Goal: Task Accomplishment & Management: Use online tool/utility

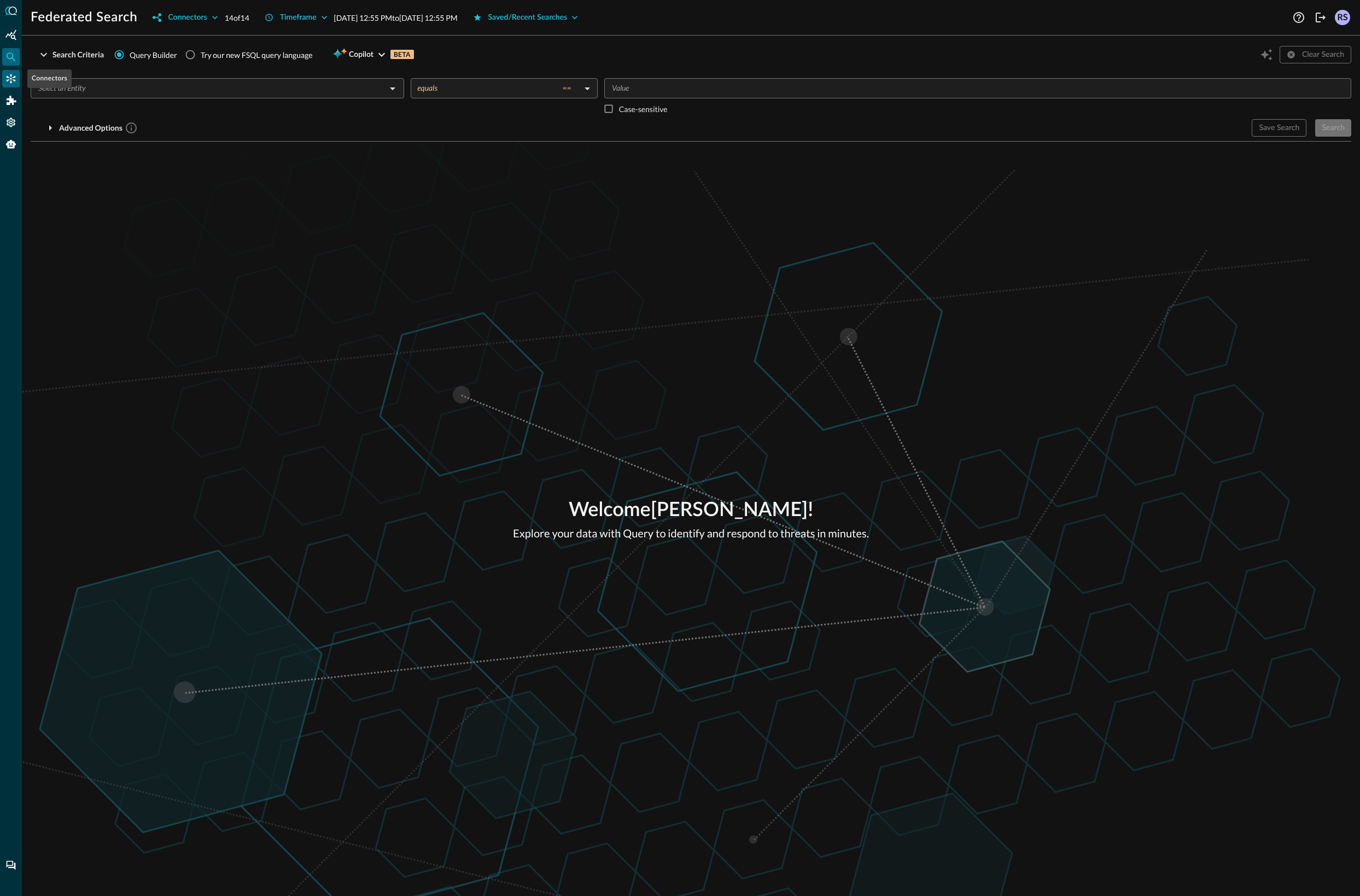
click at [15, 74] on icon "Connectors" at bounding box center [10, 78] width 11 height 11
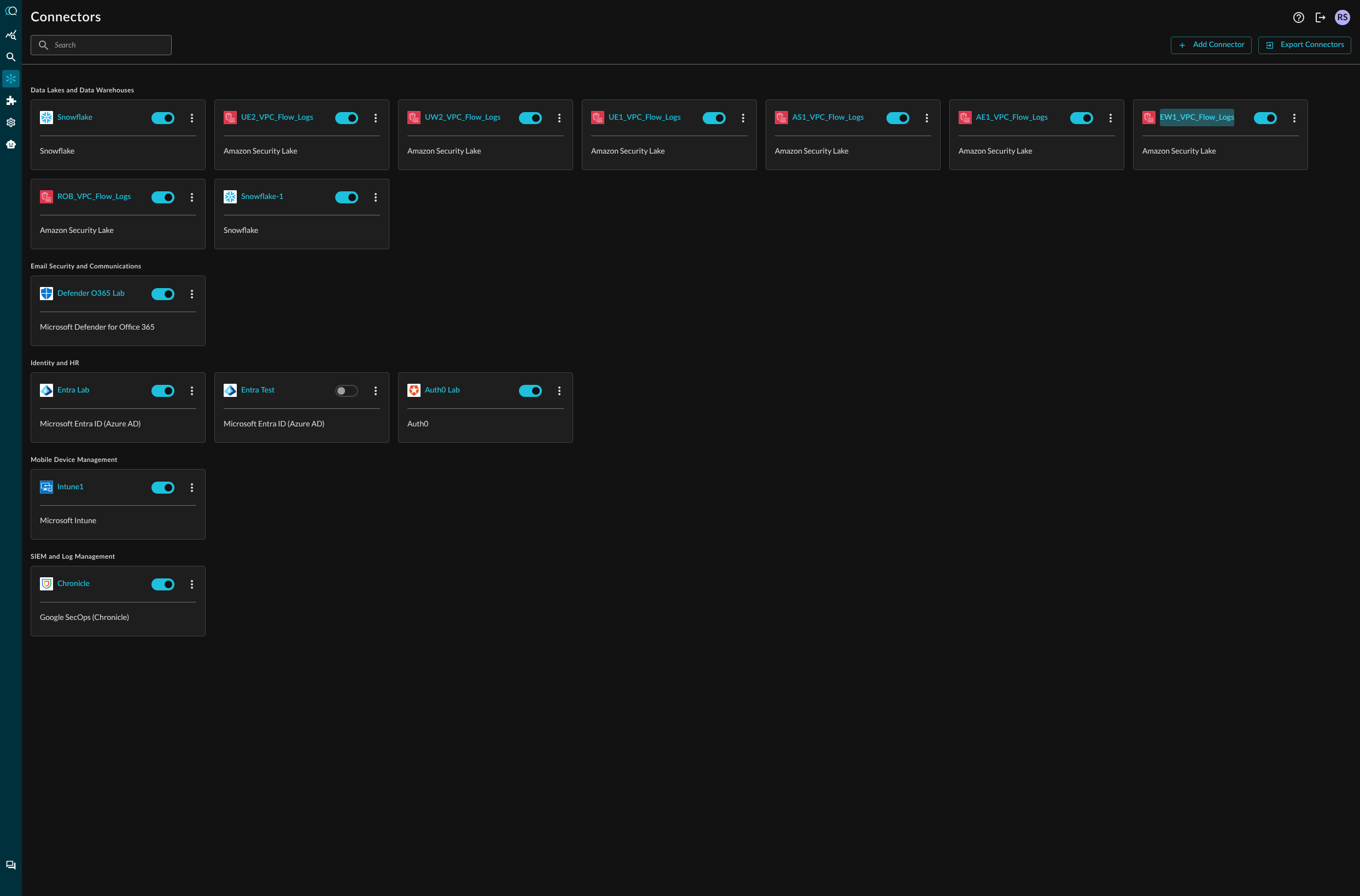
click at [1183, 119] on div "EW1_VPC_Flow_Logs" at bounding box center [1197, 118] width 75 height 14
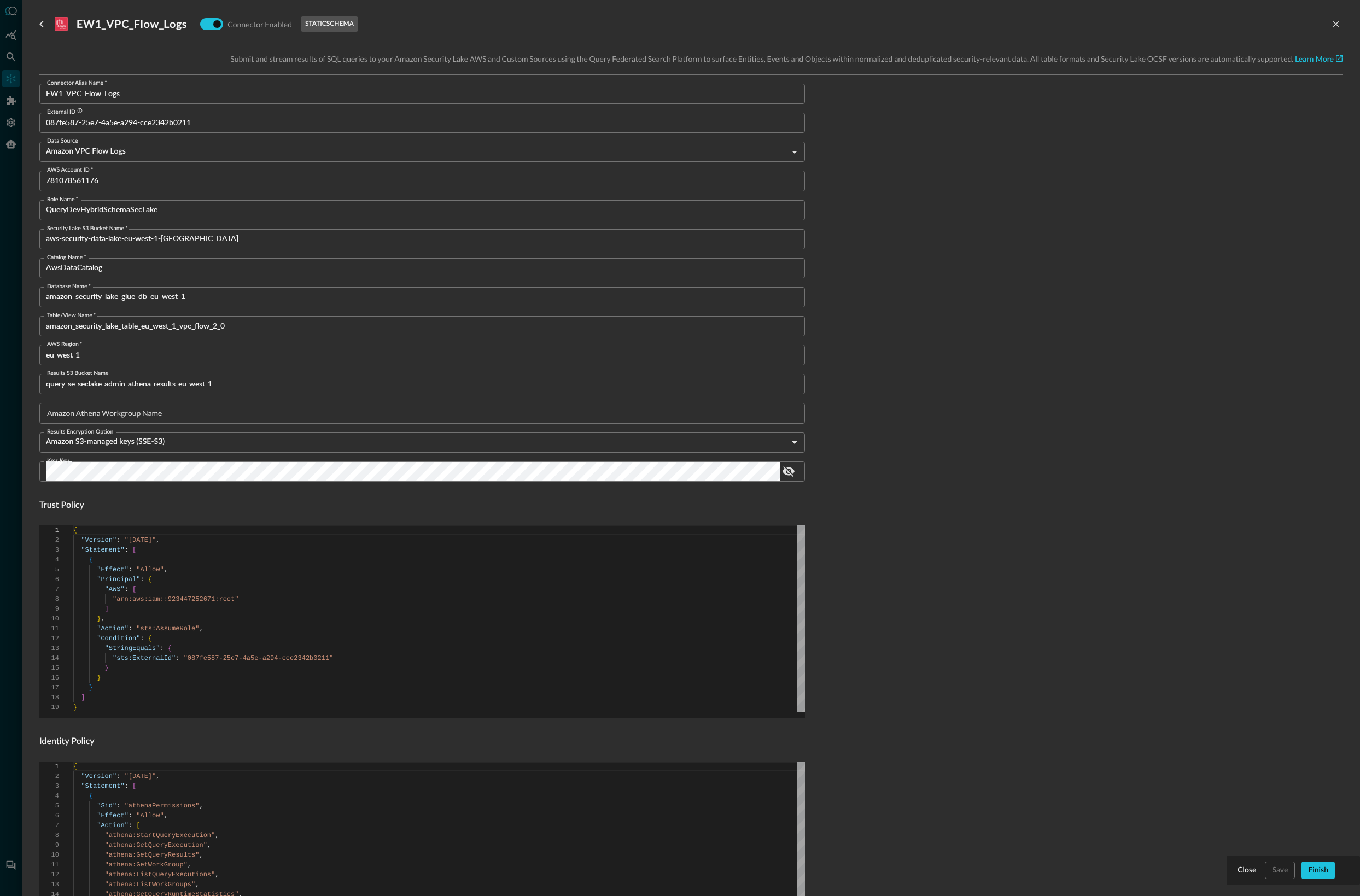
scroll to position [133, 0]
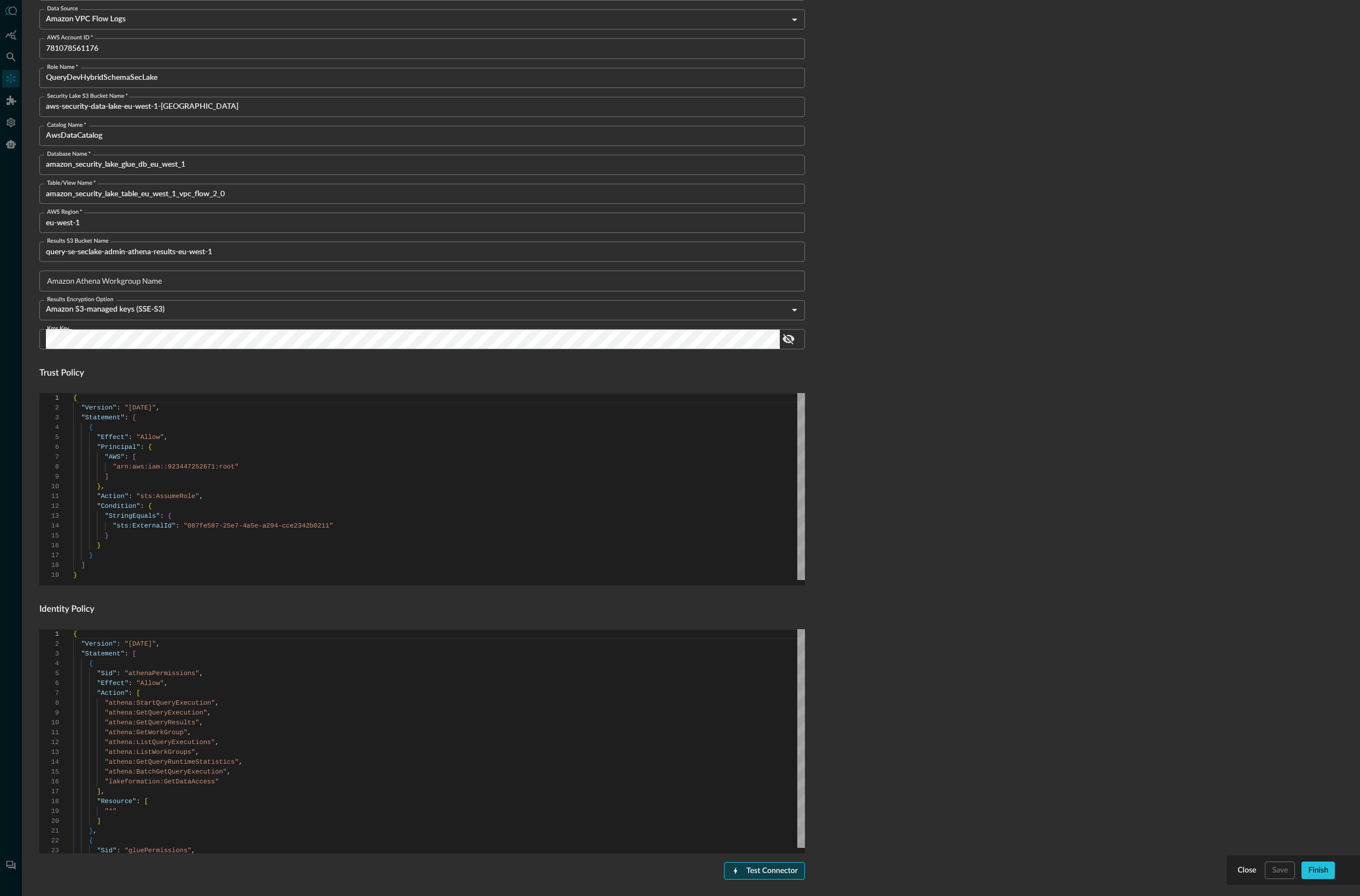
click at [771, 875] on div "Test Connector" at bounding box center [772, 871] width 51 height 14
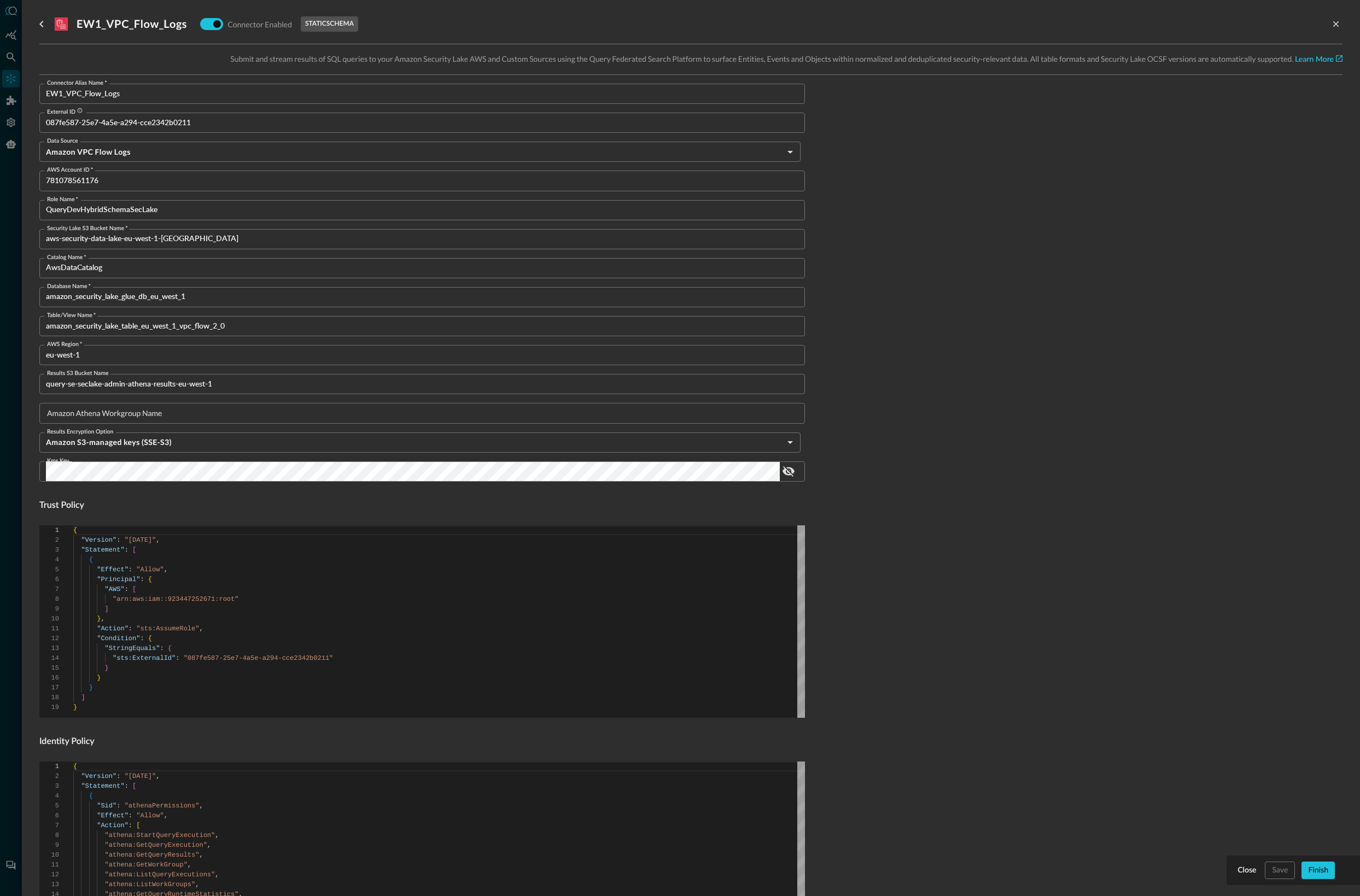
scroll to position [167, 0]
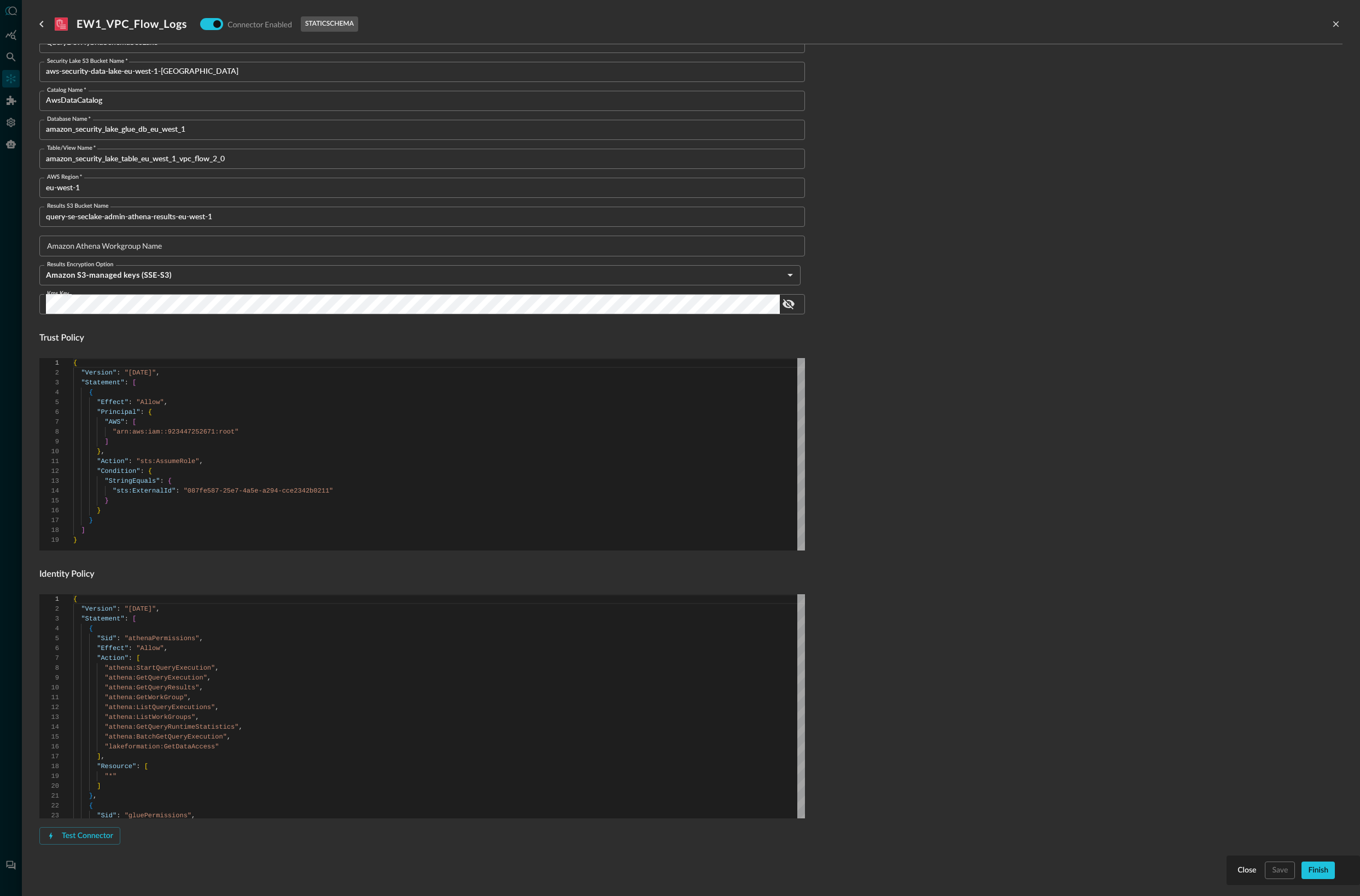
drag, startPoint x: 101, startPoint y: 832, endPoint x: 122, endPoint y: 828, distance: 21.4
click at [101, 832] on div "Test Connector" at bounding box center [87, 836] width 51 height 14
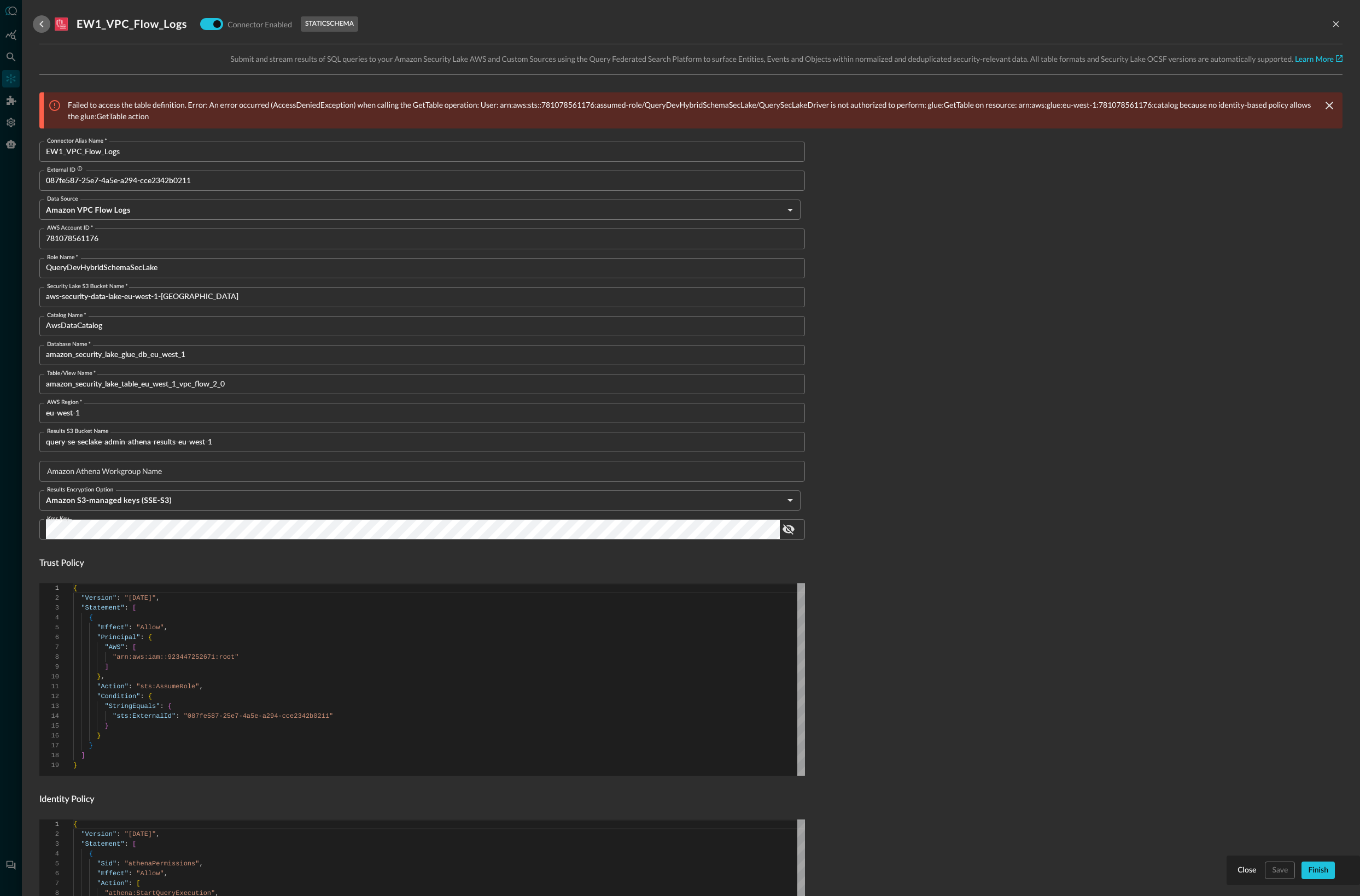
click at [43, 22] on icon "go back" at bounding box center [42, 24] width 13 height 13
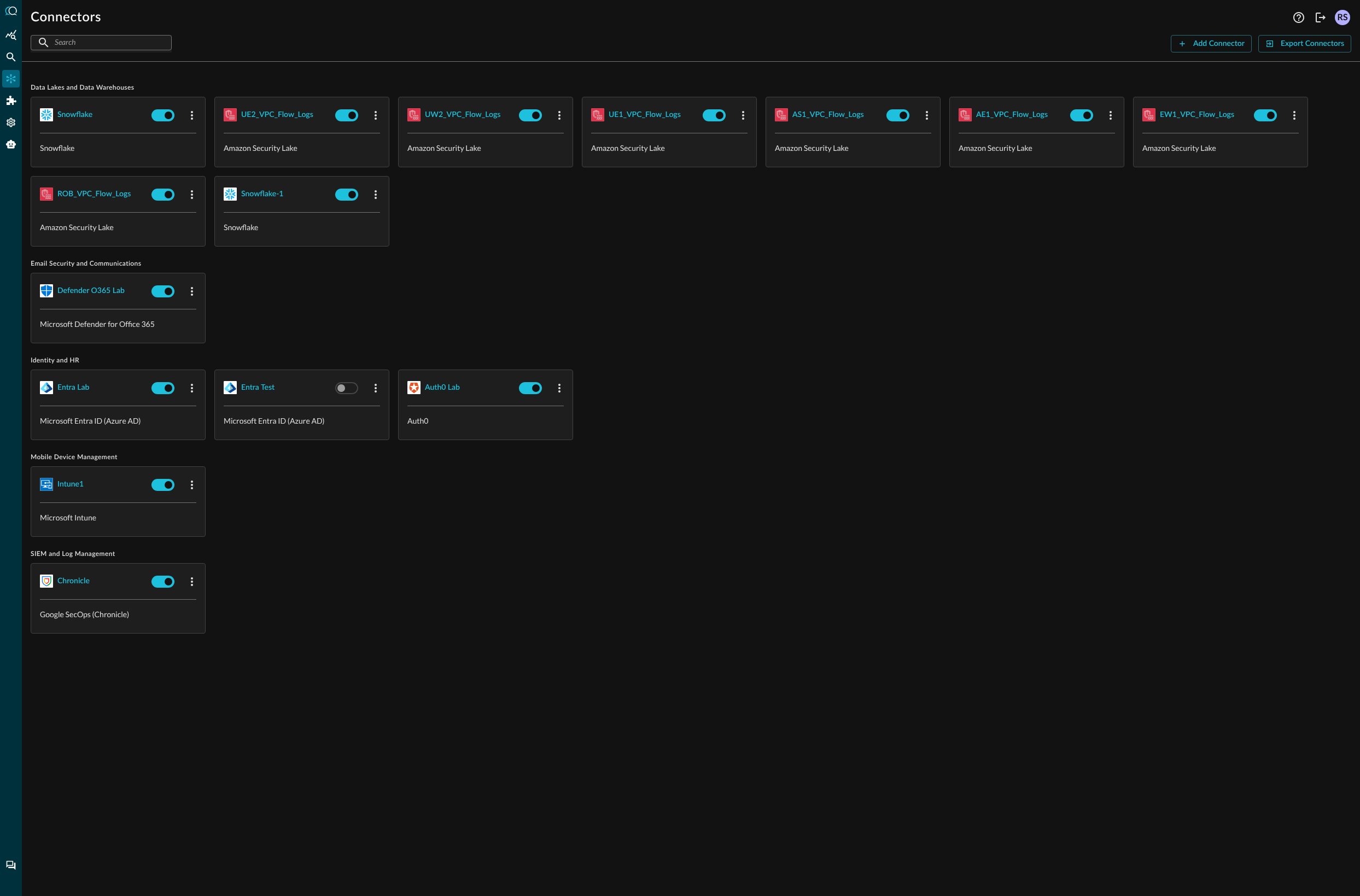
click at [806, 224] on div "snowflake Snowflake UE2_VPC_Flow_Logs Amazon Security Lake UW2_VPC_Flow_Logs Am…" at bounding box center [691, 171] width 1321 height 150
click at [284, 116] on div "UE2_VPC_Flow_Logs" at bounding box center [277, 115] width 73 height 14
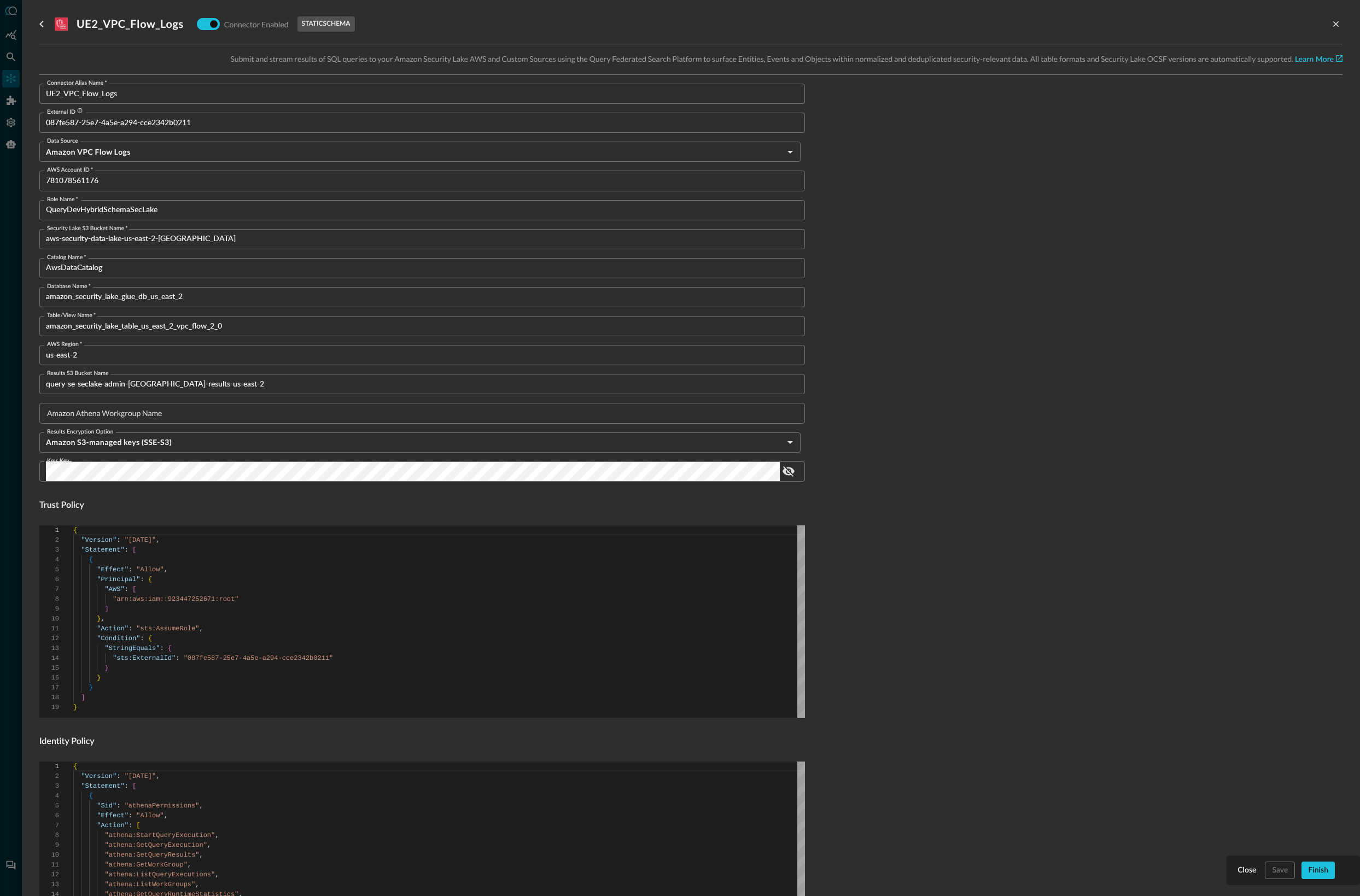
scroll to position [167, 0]
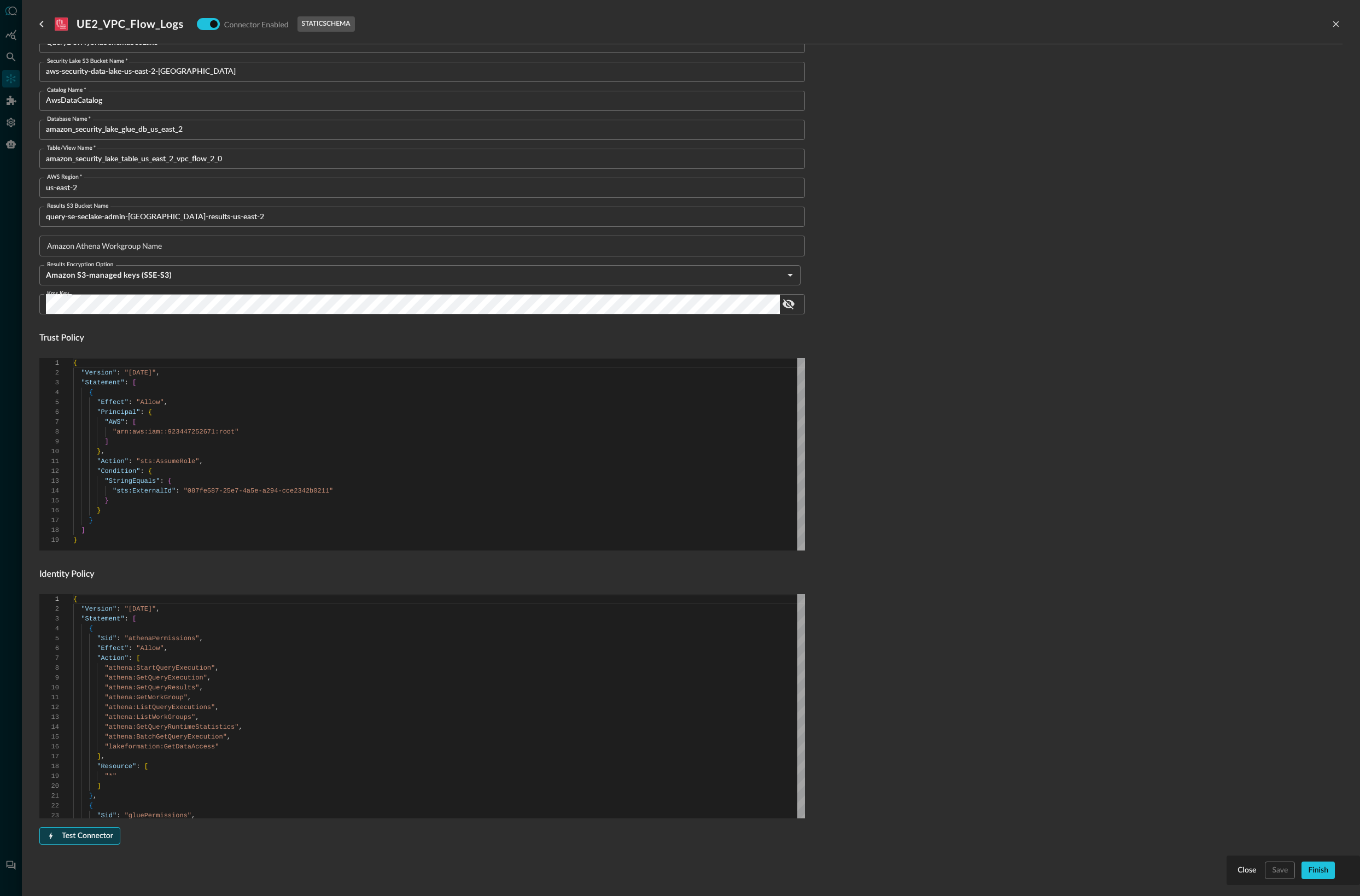
drag, startPoint x: 122, startPoint y: 838, endPoint x: 105, endPoint y: 836, distance: 17.1
click at [117, 837] on div "Test Connector" at bounding box center [422, 836] width 766 height 18
click at [105, 835] on div "Test Connector" at bounding box center [87, 836] width 51 height 14
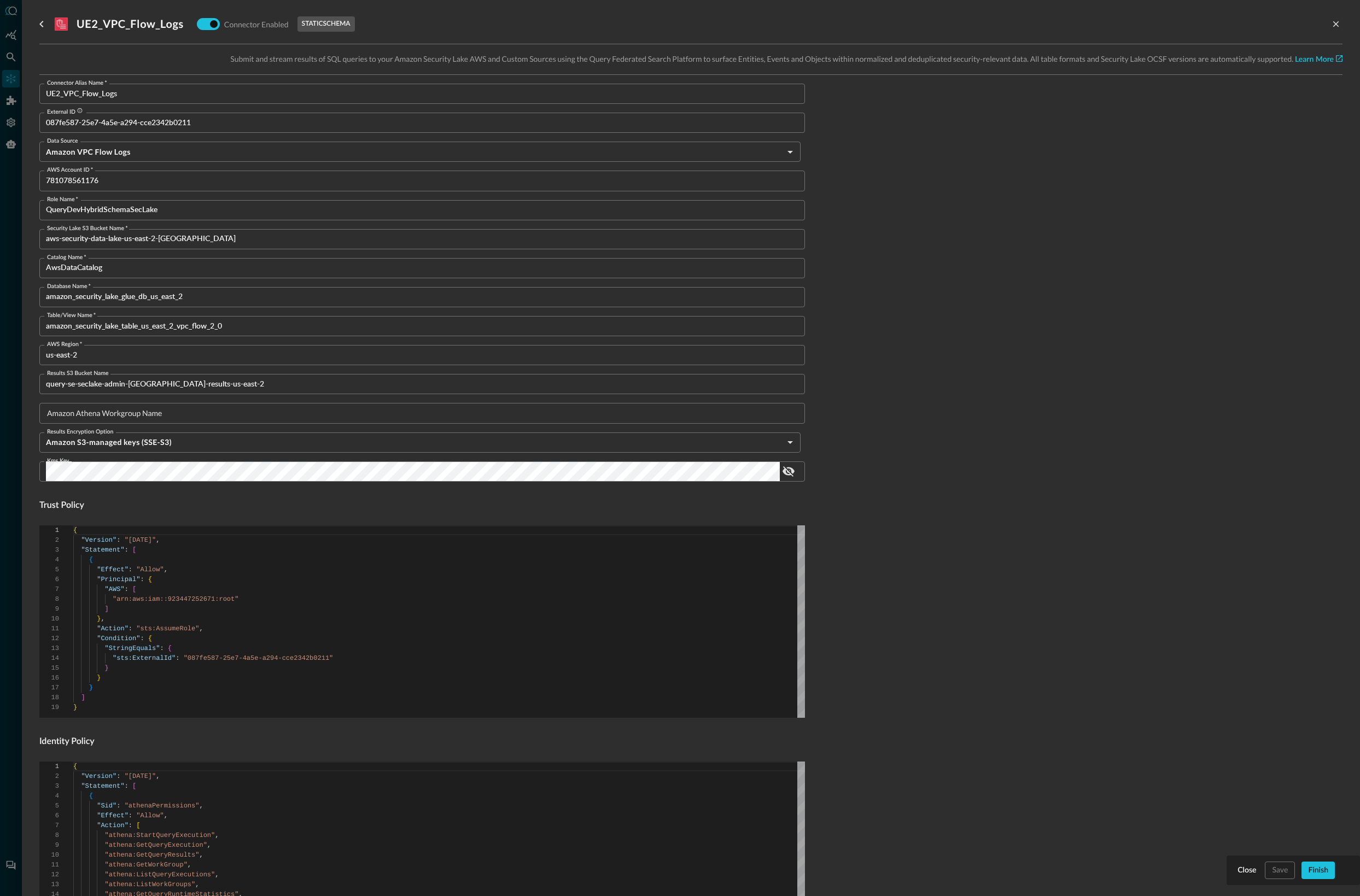
drag, startPoint x: 303, startPoint y: 19, endPoint x: 371, endPoint y: 23, distance: 68.1
click at [371, 23] on div "UE2_VPC_Flow_Logs Connector Enabled static schema" at bounding box center [691, 24] width 1304 height 22
click at [471, 33] on div "UE2_VPC_Flow_Logs Connector Enabled static schema" at bounding box center [691, 24] width 1304 height 22
click at [1243, 870] on div "Close" at bounding box center [1246, 870] width 18 height 14
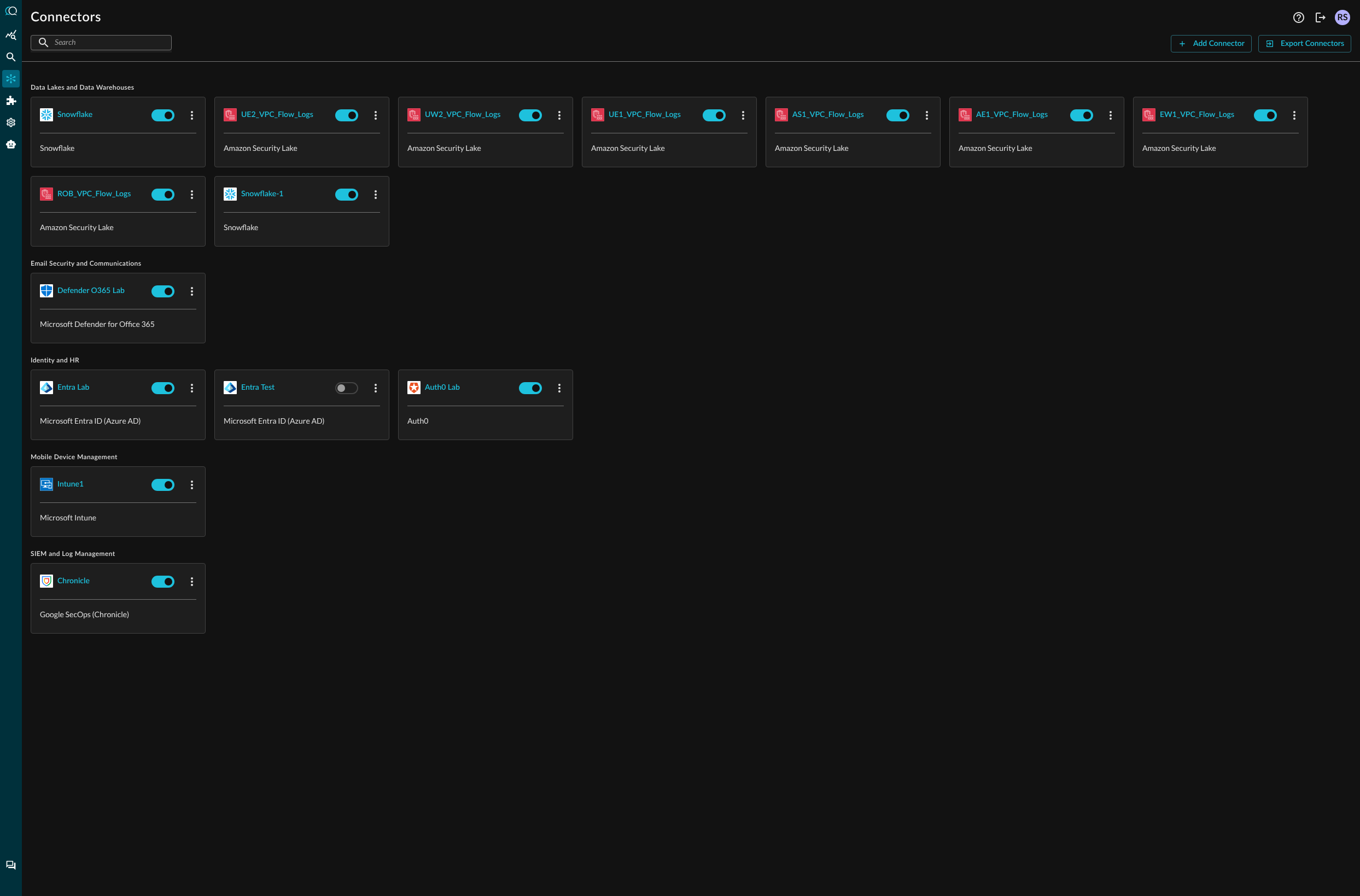
click at [1025, 599] on div "Chronicle Google SecOps (Chronicle)" at bounding box center [691, 599] width 1321 height 70
click at [1196, 585] on div "Chronicle Google SecOps (Chronicle)" at bounding box center [691, 599] width 1321 height 70
click at [890, 387] on div "Entra Lab Microsoft Entra ID (Azure AD) Entra Test Microsoft Entra ID (Azure AD…" at bounding box center [691, 405] width 1321 height 70
